Goal: Information Seeking & Learning: Learn about a topic

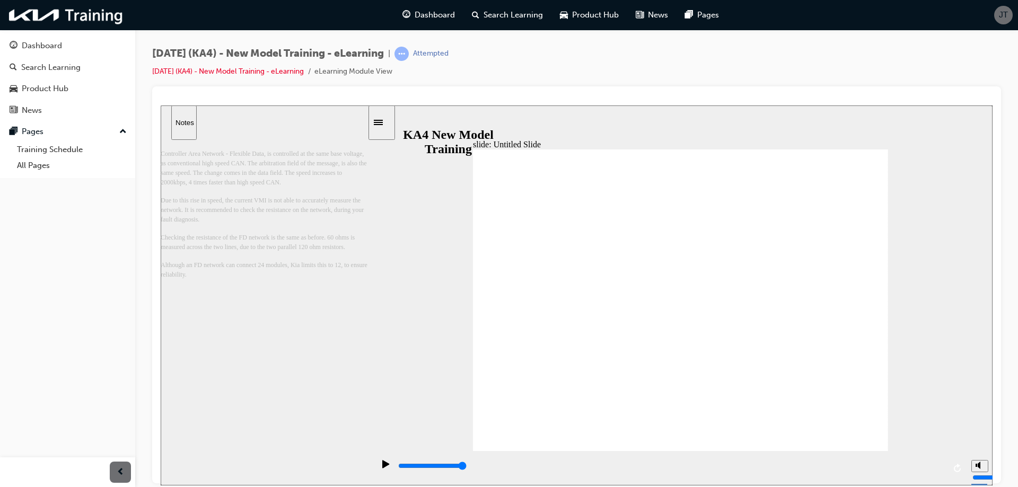
drag, startPoint x: 878, startPoint y: 289, endPoint x: 877, endPoint y: 273, distance: 15.4
click at [933, 466] on div "playback controls" at bounding box center [670, 466] width 547 height 12
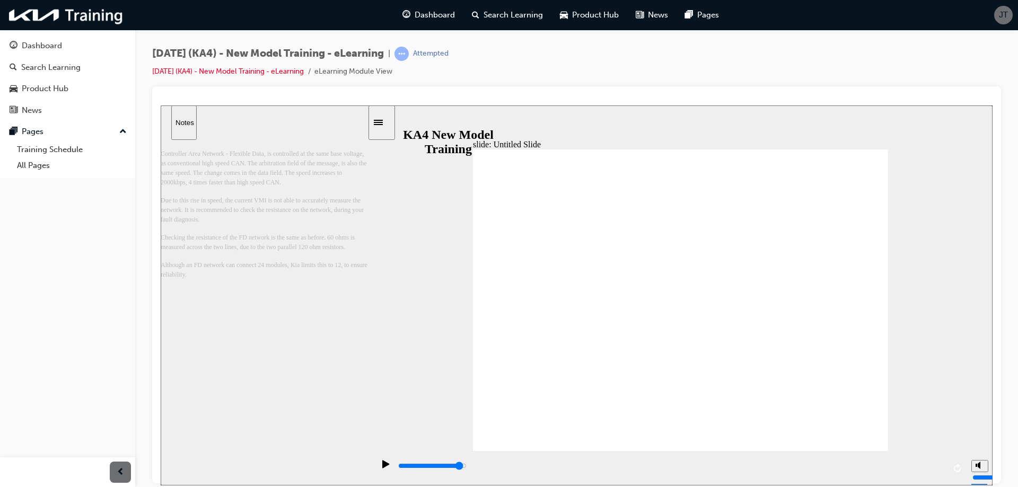
click at [914, 464] on div "playback controls" at bounding box center [670, 466] width 547 height 12
click at [899, 470] on div "playback controls" at bounding box center [670, 466] width 547 height 12
click at [886, 472] on div "playback controls" at bounding box center [670, 466] width 547 height 12
drag, startPoint x: 870, startPoint y: 472, endPoint x: 835, endPoint y: 463, distance: 35.6
click at [849, 469] on div "playback controls" at bounding box center [670, 466] width 547 height 12
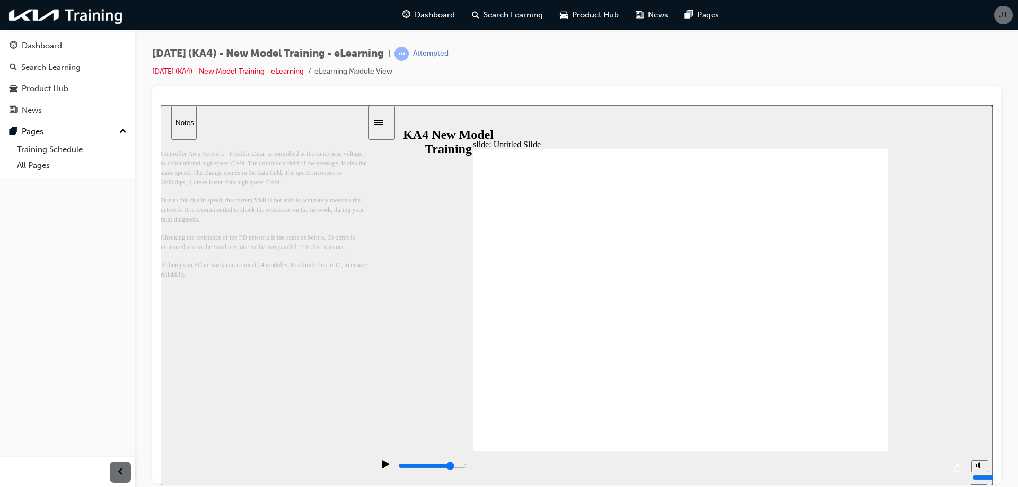
click at [834, 464] on div "playback controls" at bounding box center [670, 466] width 547 height 12
drag, startPoint x: 805, startPoint y: 463, endPoint x: 781, endPoint y: 456, distance: 24.5
click at [801, 463] on div "playback controls" at bounding box center [670, 466] width 547 height 12
click at [769, 465] on div "playback controls" at bounding box center [670, 466] width 547 height 12
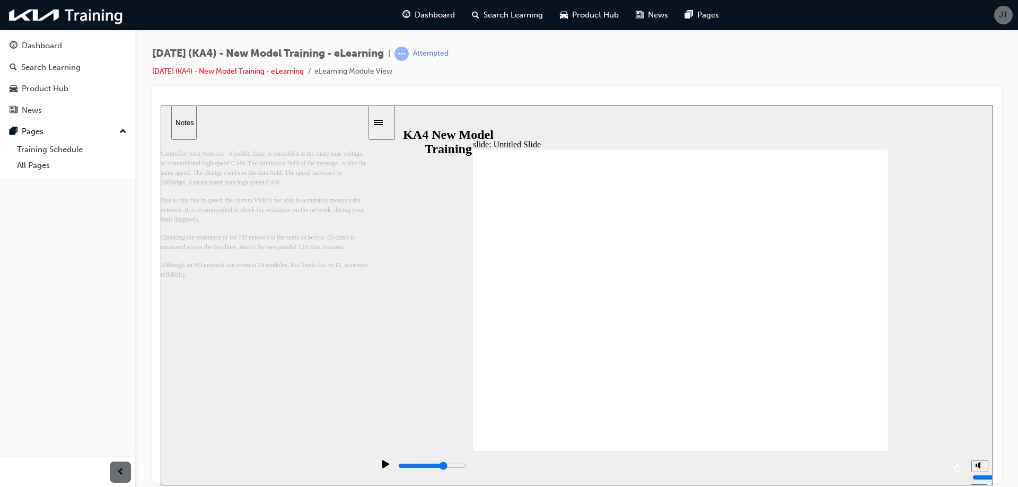
drag, startPoint x: 569, startPoint y: 350, endPoint x: 562, endPoint y: 362, distance: 13.3
drag, startPoint x: 559, startPoint y: 404, endPoint x: 549, endPoint y: 403, distance: 10.1
drag, startPoint x: 548, startPoint y: 402, endPoint x: 545, endPoint y: 378, distance: 23.5
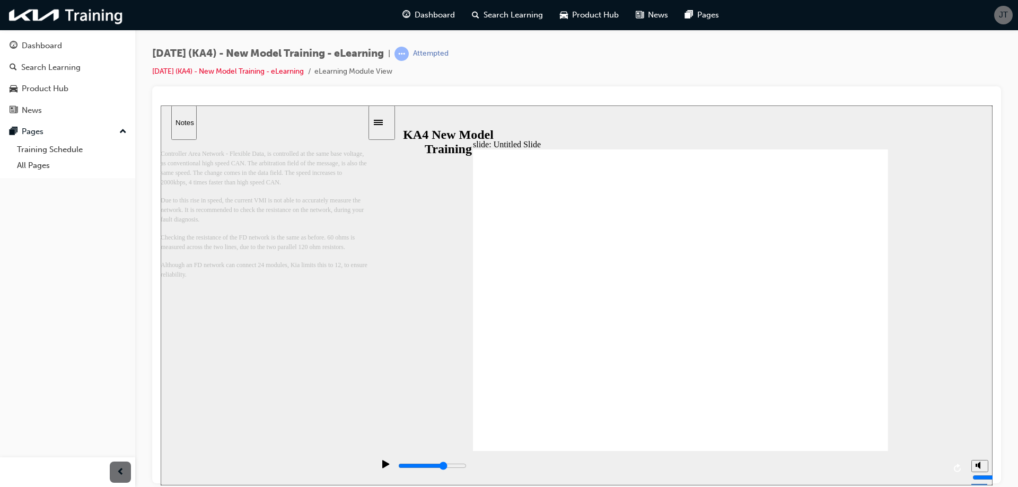
drag, startPoint x: 541, startPoint y: 236, endPoint x: 489, endPoint y: 182, distance: 75.0
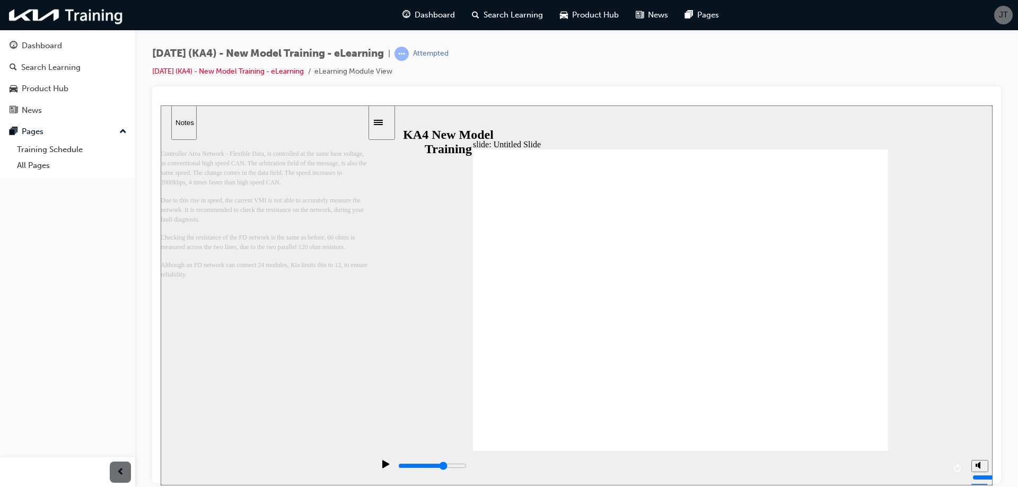
click at [389, 121] on icon "Sidebar Toggle" at bounding box center [382, 121] width 16 height 6
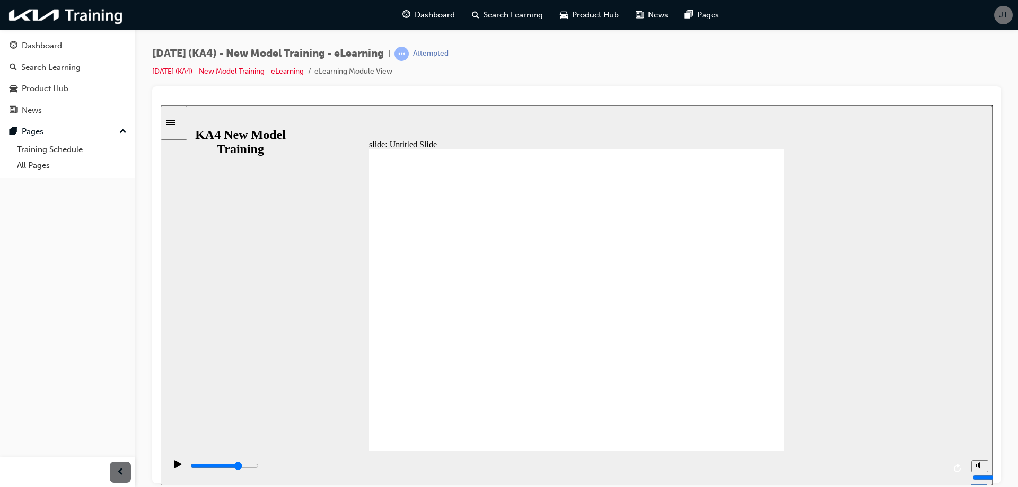
click at [259, 466] on input "slide progress" at bounding box center [224, 465] width 68 height 8
click at [793, 467] on div "playback controls" at bounding box center [566, 466] width 755 height 12
click at [838, 469] on div "playback controls" at bounding box center [566, 466] width 755 height 12
click at [879, 464] on div "playback controls" at bounding box center [566, 468] width 755 height 16
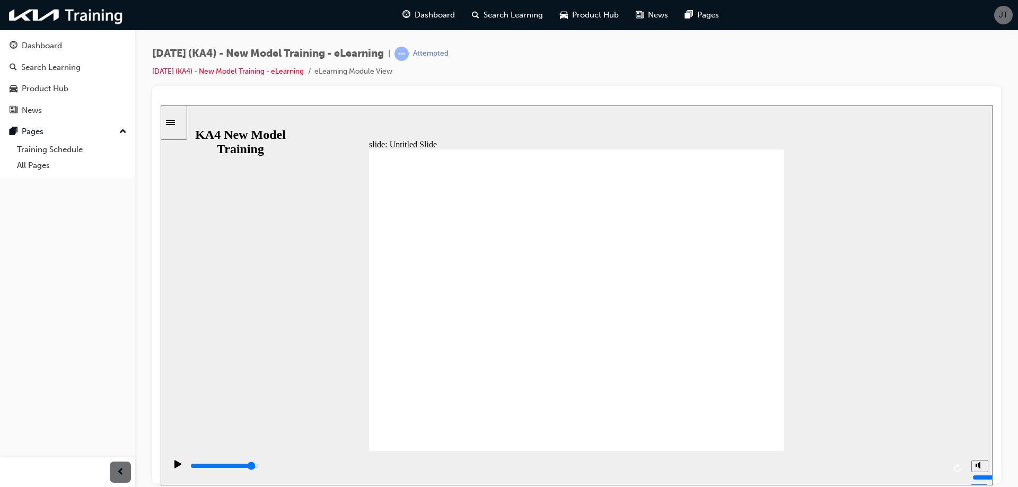
click at [259, 467] on input "slide progress" at bounding box center [224, 465] width 68 height 8
click at [932, 470] on div "playback controls" at bounding box center [566, 466] width 755 height 12
click at [945, 469] on div "playback controls" at bounding box center [566, 468] width 800 height 34
drag, startPoint x: 701, startPoint y: 311, endPoint x: 708, endPoint y: 312, distance: 7.0
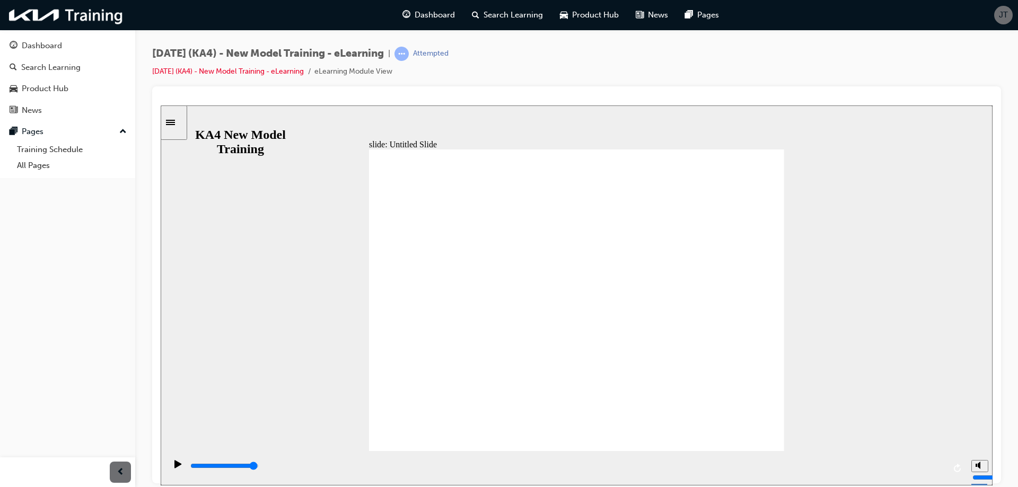
click at [176, 464] on icon "play/pause" at bounding box center [177, 464] width 7 height 8
drag, startPoint x: 426, startPoint y: 312, endPoint x: 445, endPoint y: 372, distance: 62.4
drag, startPoint x: 446, startPoint y: 383, endPoint x: 484, endPoint y: 345, distance: 53.6
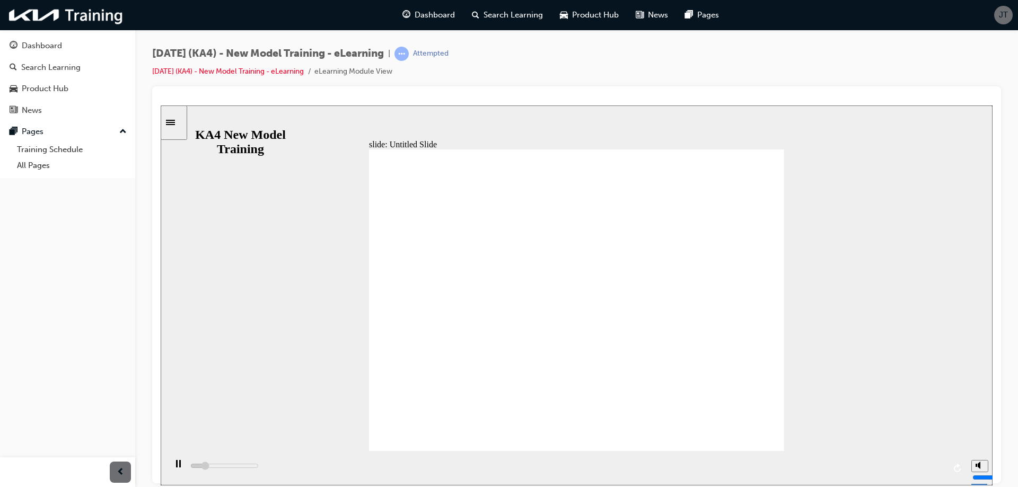
drag, startPoint x: 627, startPoint y: 342, endPoint x: 630, endPoint y: 352, distance: 11.1
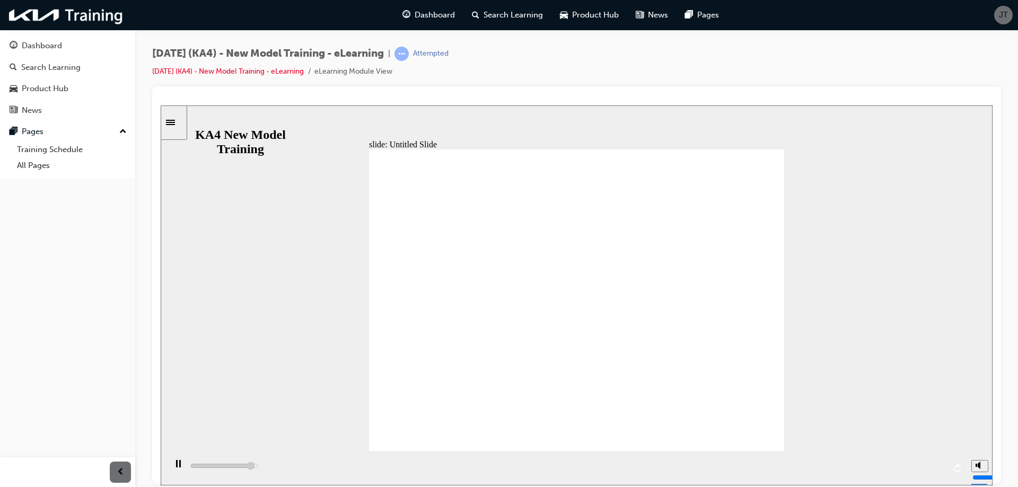
click at [174, 467] on icon "play/pause" at bounding box center [177, 464] width 7 height 8
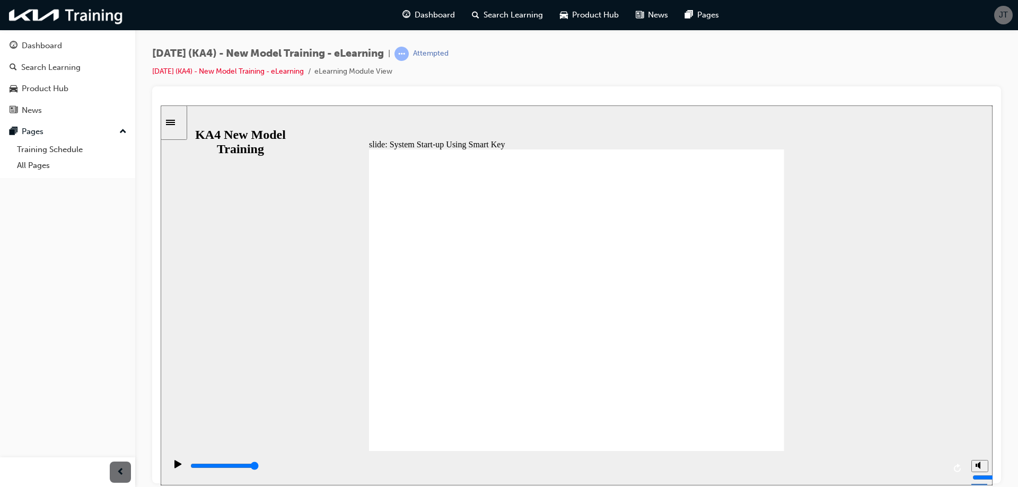
click at [169, 471] on div "play/pause" at bounding box center [178, 469] width 18 height 18
click at [174, 467] on icon "play/pause" at bounding box center [177, 464] width 7 height 8
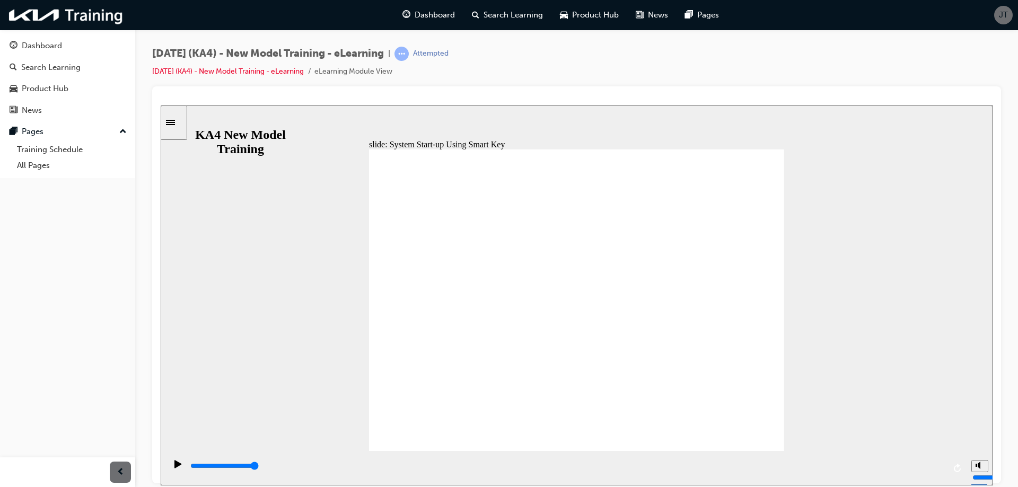
drag, startPoint x: 726, startPoint y: 234, endPoint x: 735, endPoint y: 279, distance: 45.4
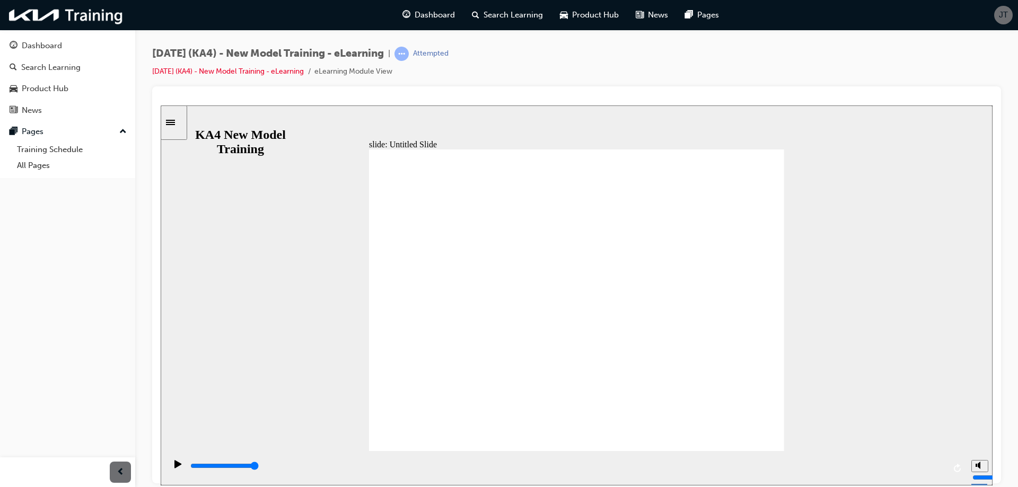
type input "10400"
